Goal: Find specific page/section: Find specific page/section

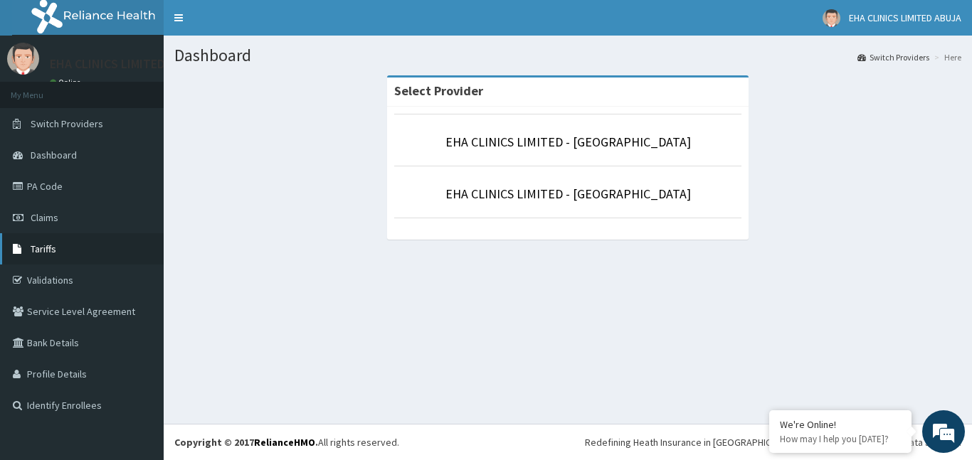
click at [53, 248] on span "Tariffs" at bounding box center [44, 249] width 26 height 13
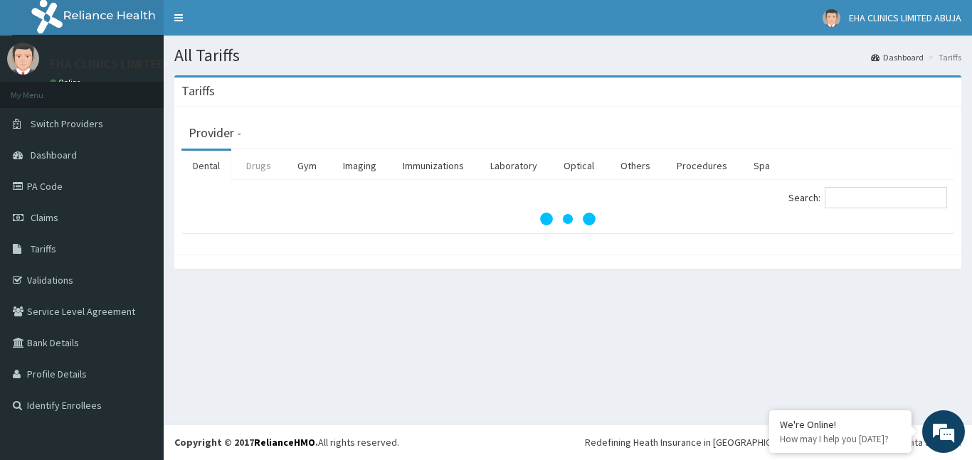
click at [267, 174] on link "Drugs" at bounding box center [259, 166] width 48 height 30
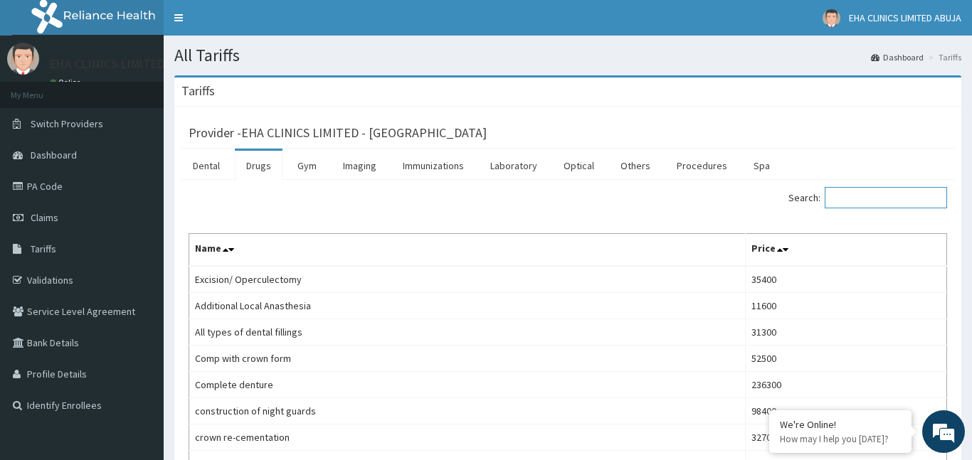
click at [837, 197] on input "Search:" at bounding box center [886, 197] width 122 height 21
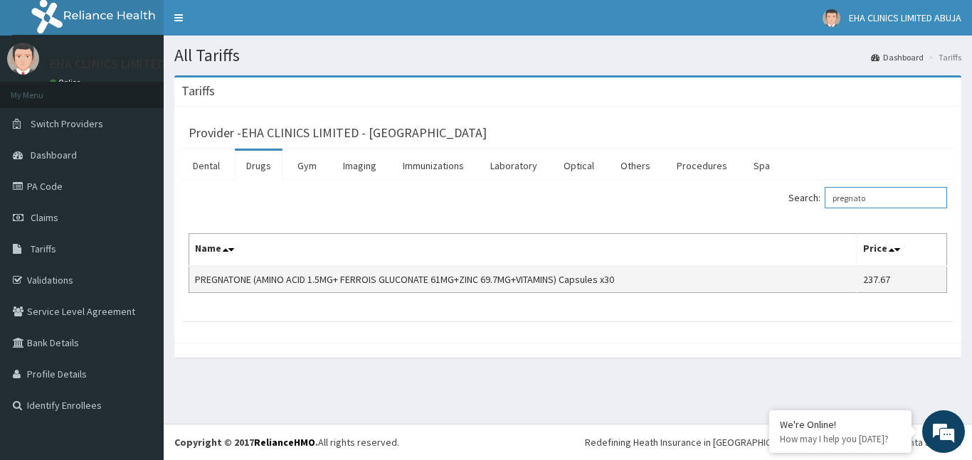
type input "pregnato"
